Goal: Information Seeking & Learning: Learn about a topic

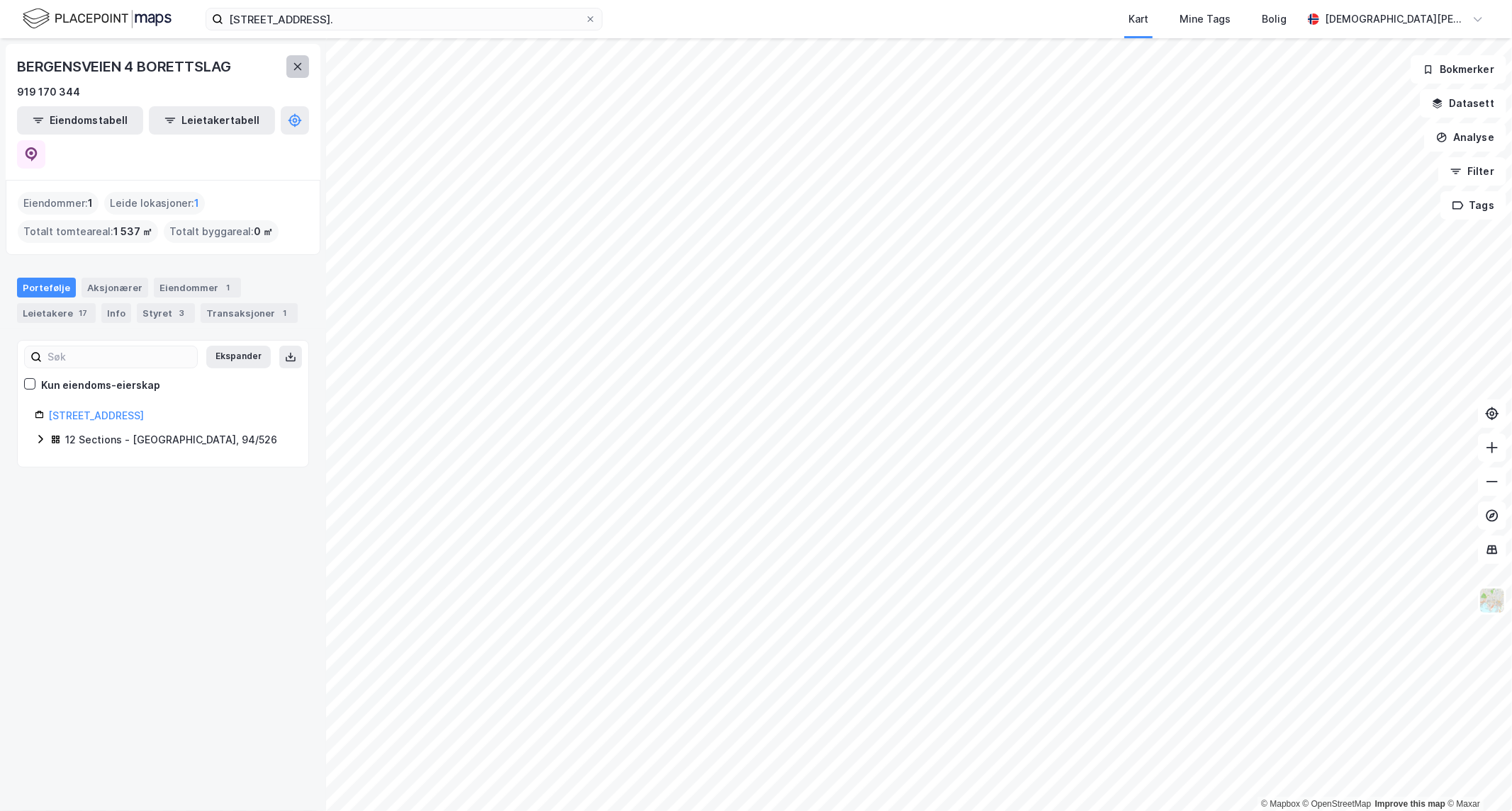
click at [298, 67] on icon at bounding box center [298, 66] width 7 height 7
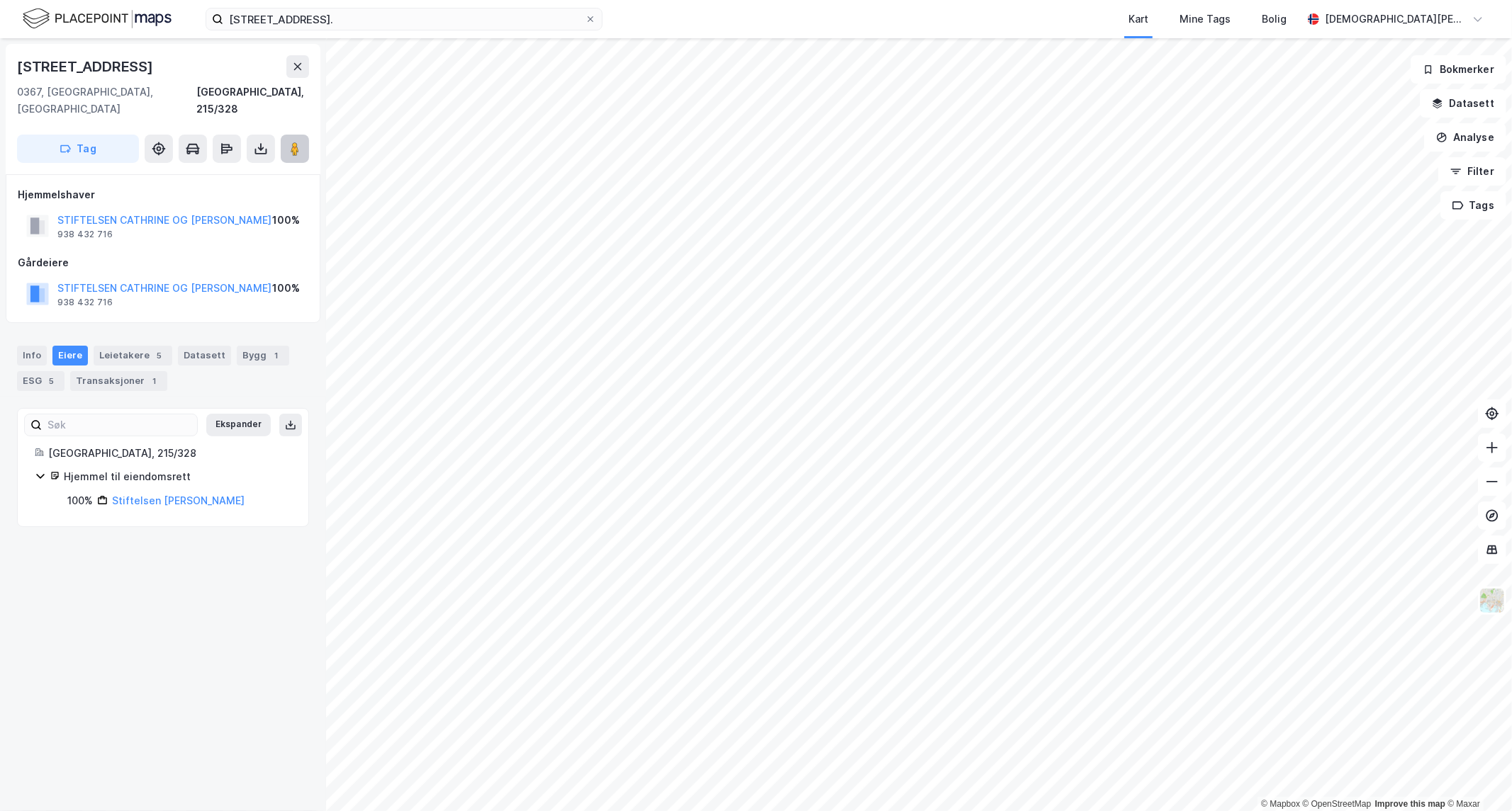
click at [293, 142] on image at bounding box center [294, 148] width 8 height 14
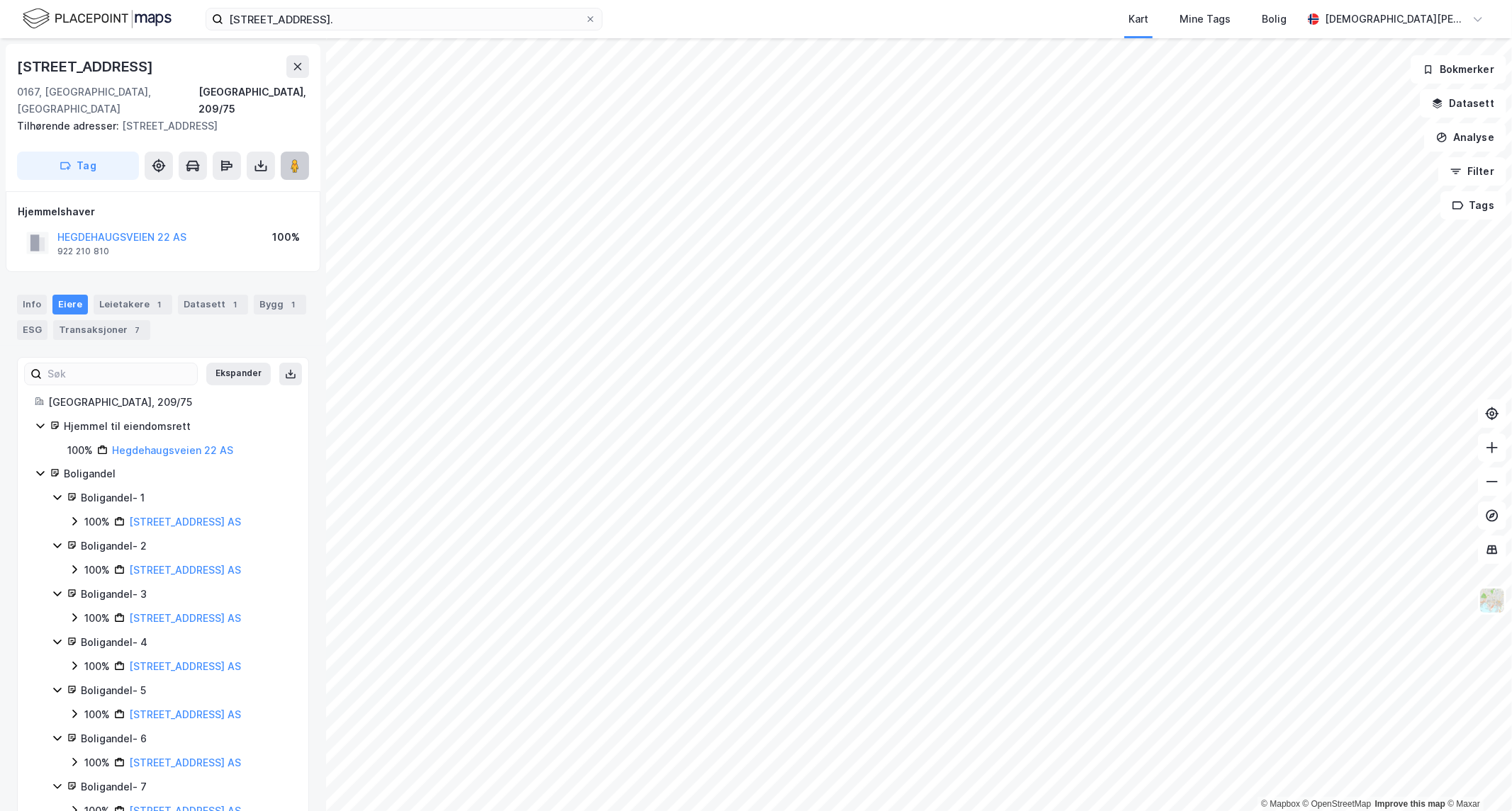
click at [284, 151] on button at bounding box center [295, 165] width 28 height 28
